Goal: Information Seeking & Learning: Learn about a topic

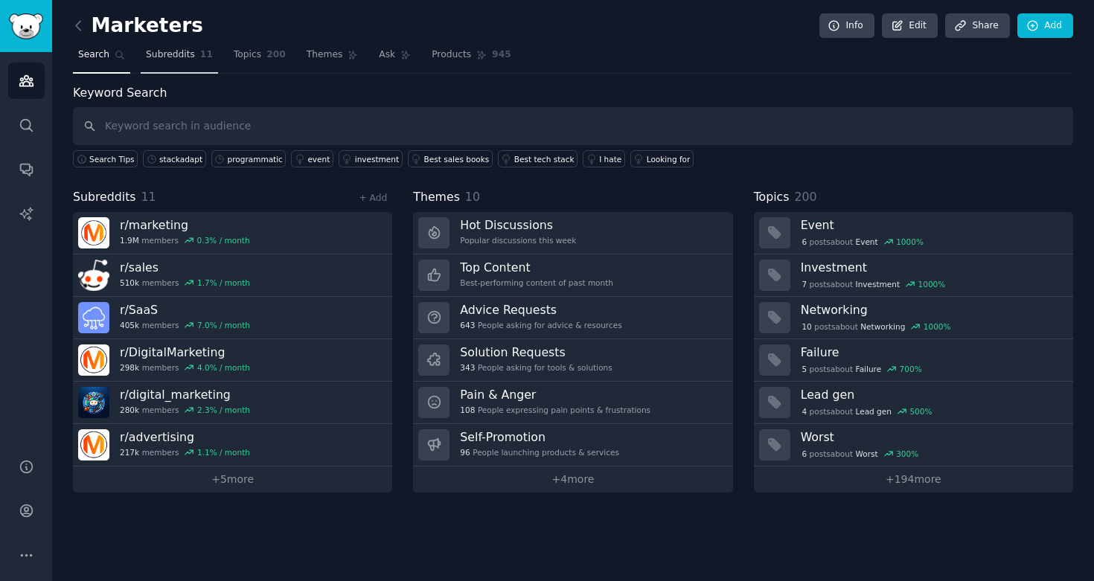
click at [173, 51] on span "Subreddits" at bounding box center [170, 54] width 49 height 13
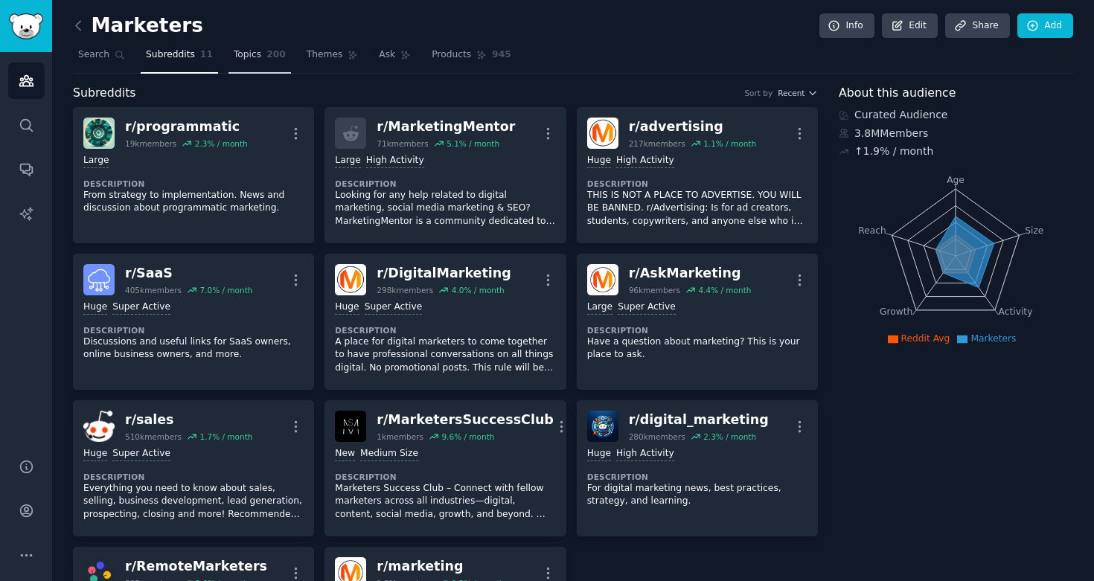
click at [269, 54] on span "200" at bounding box center [275, 54] width 19 height 13
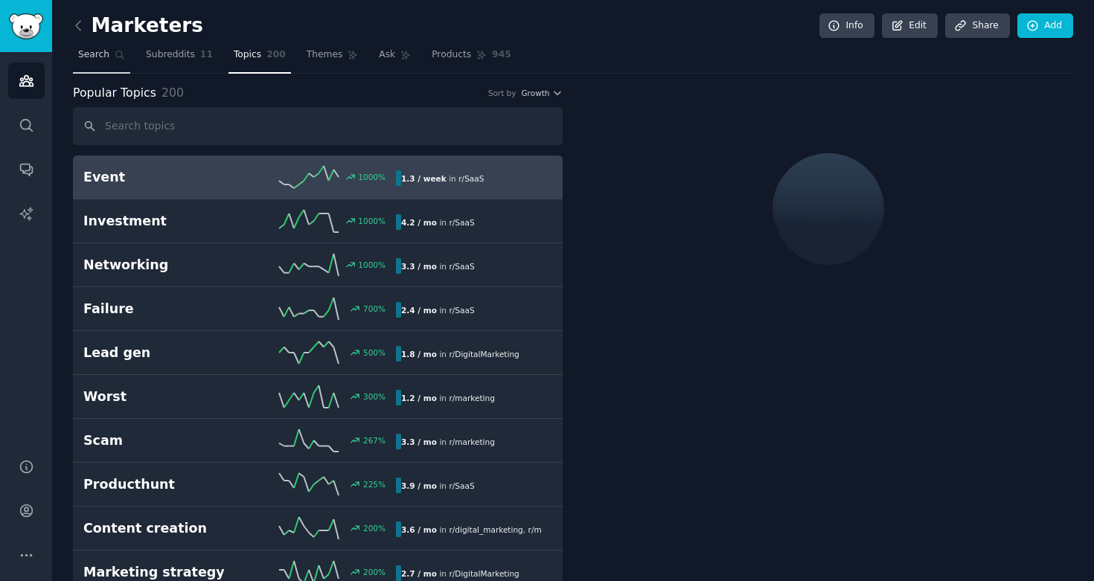
click at [104, 71] on link "Search" at bounding box center [101, 58] width 57 height 31
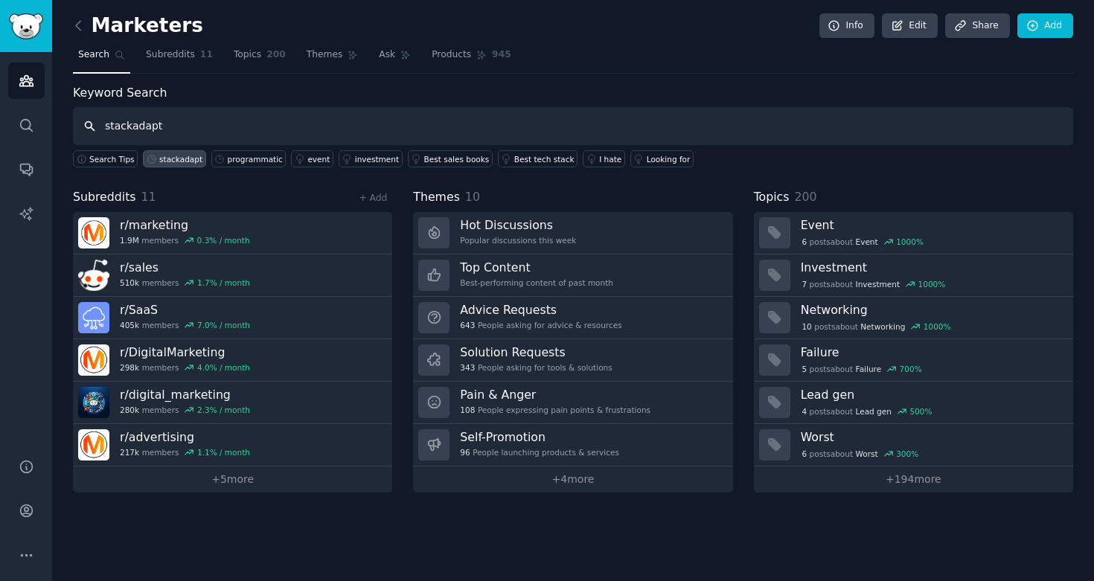
type input "stackadapt"
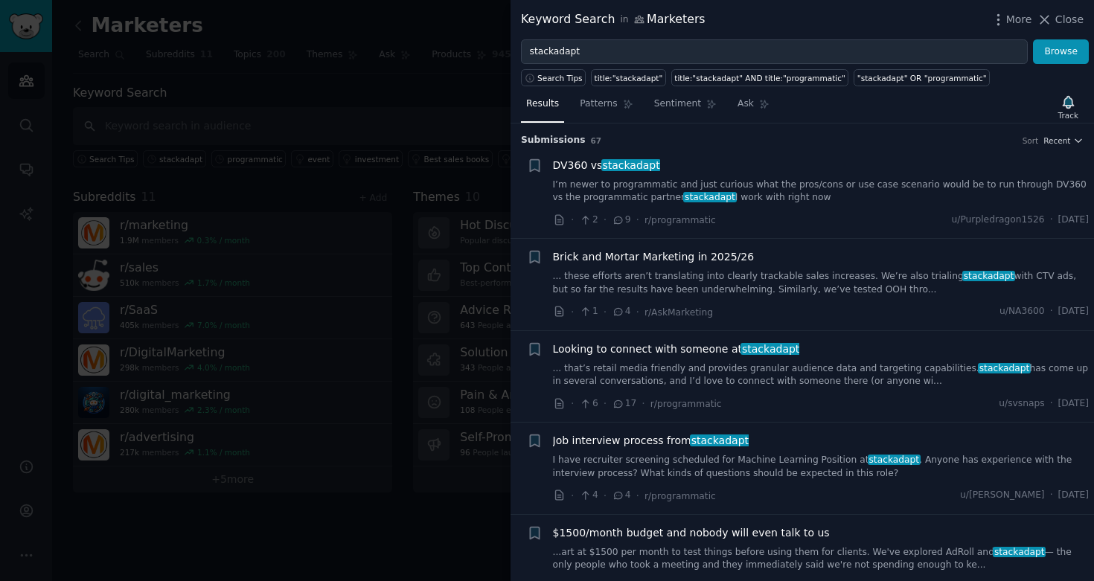
click at [310, 278] on div at bounding box center [547, 290] width 1094 height 581
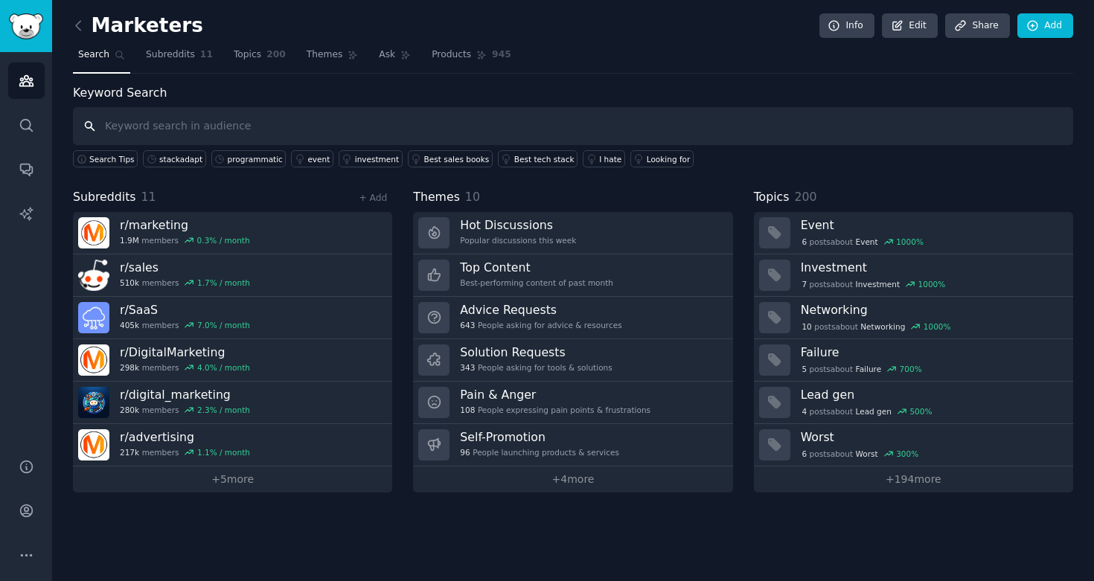
drag, startPoint x: 139, startPoint y: 121, endPoint x: 143, endPoint y: 150, distance: 28.5
click at [139, 121] on input "text" at bounding box center [573, 126] width 1000 height 38
type input "a"
type input "s"
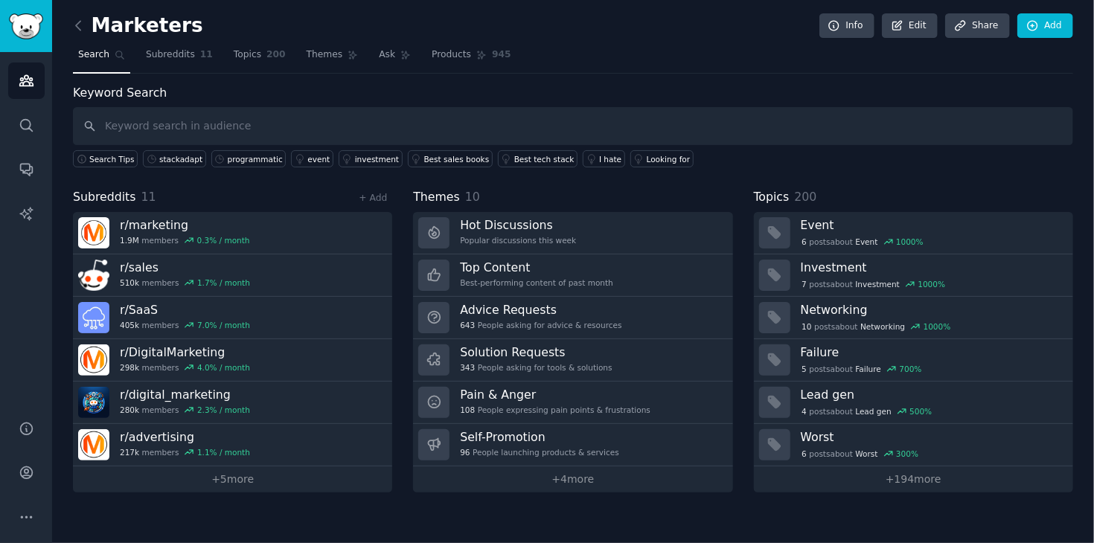
click at [96, 50] on span "Search" at bounding box center [93, 54] width 31 height 13
click at [156, 131] on input "text" at bounding box center [573, 126] width 1000 height 38
click at [237, 488] on link "+ 5 more" at bounding box center [232, 480] width 319 height 26
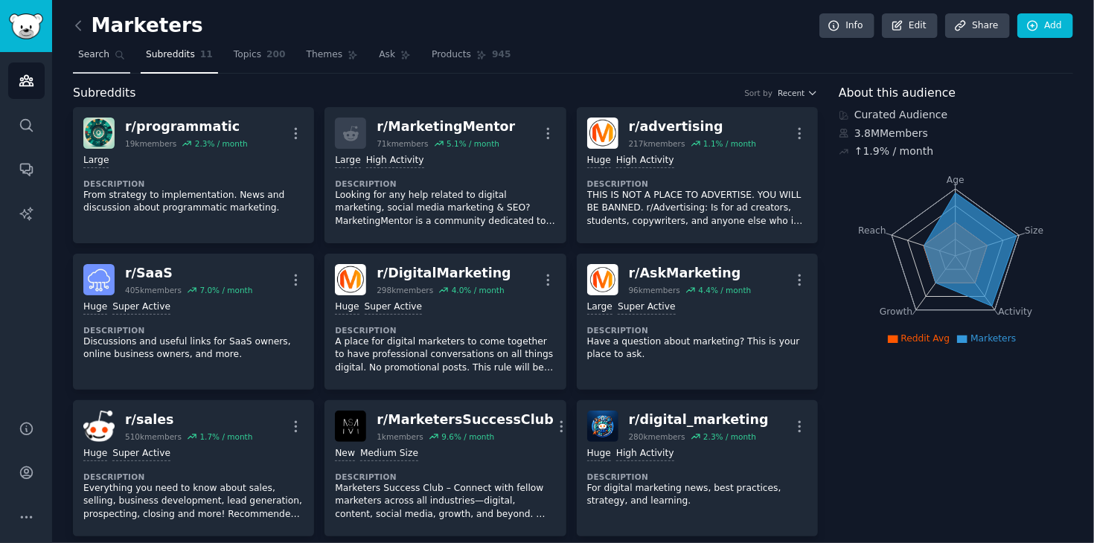
click at [93, 58] on span "Search" at bounding box center [93, 54] width 31 height 13
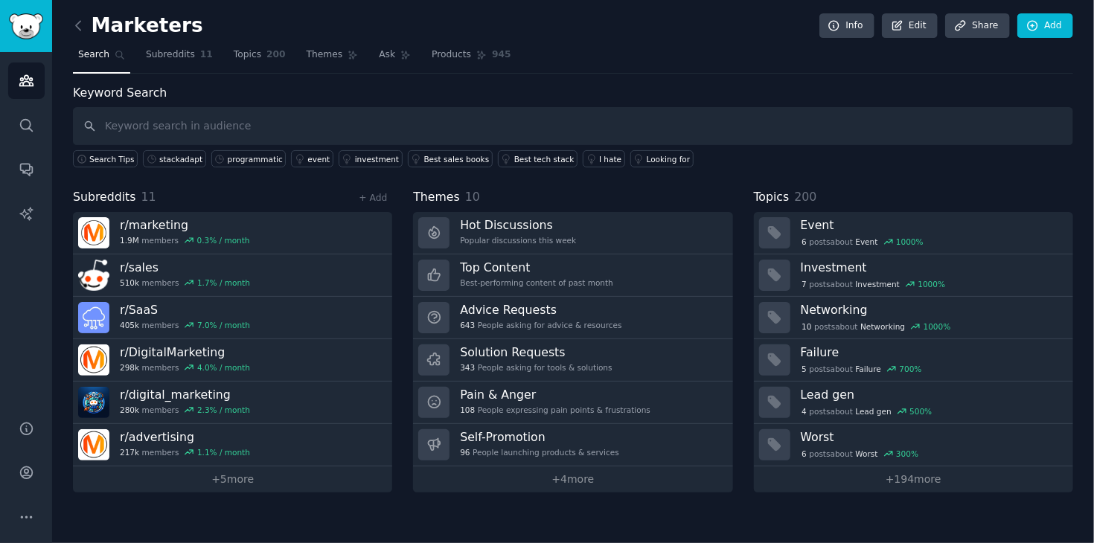
click at [129, 126] on input "text" at bounding box center [573, 126] width 1000 height 38
type input "stackadapt"
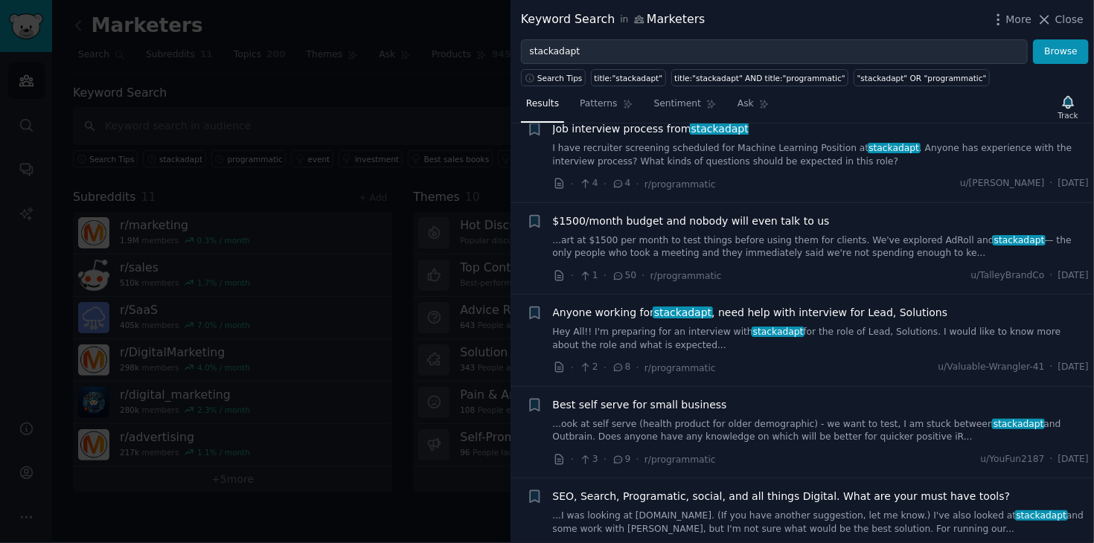
scroll to position [313, 0]
click at [801, 243] on link "...art at $1500 per month to test things before using them for clients. We've e…" at bounding box center [821, 247] width 537 height 26
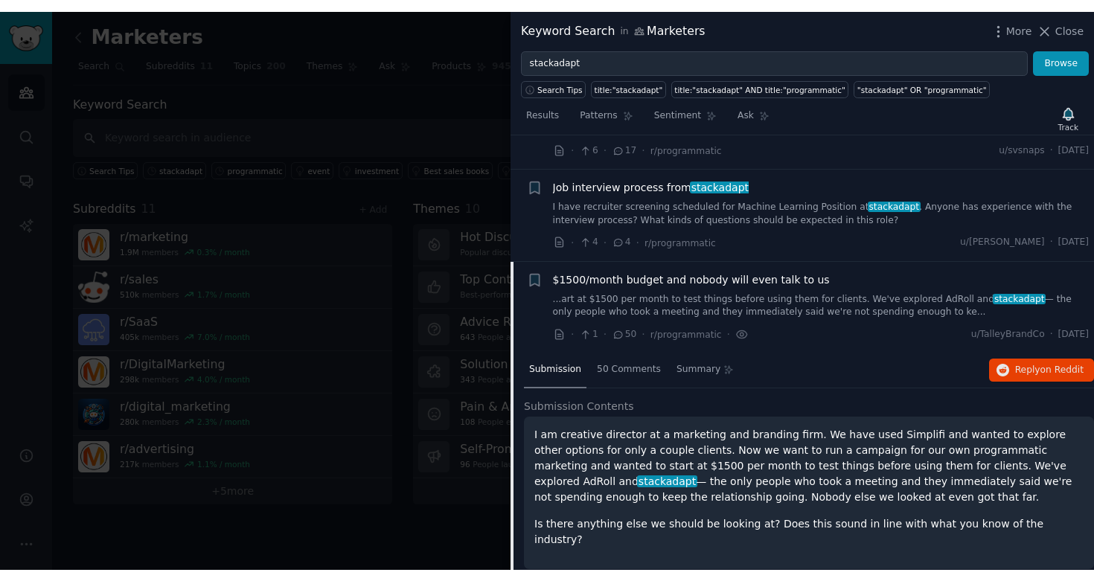
scroll to position [265, 0]
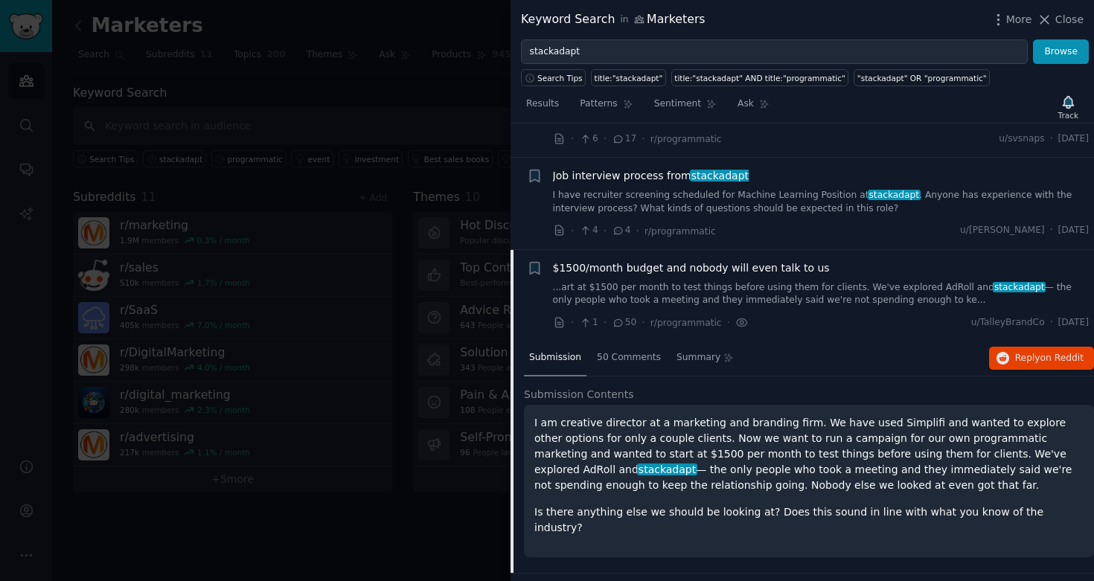
click at [339, 274] on div at bounding box center [547, 290] width 1094 height 581
